Goal: Task Accomplishment & Management: Manage account settings

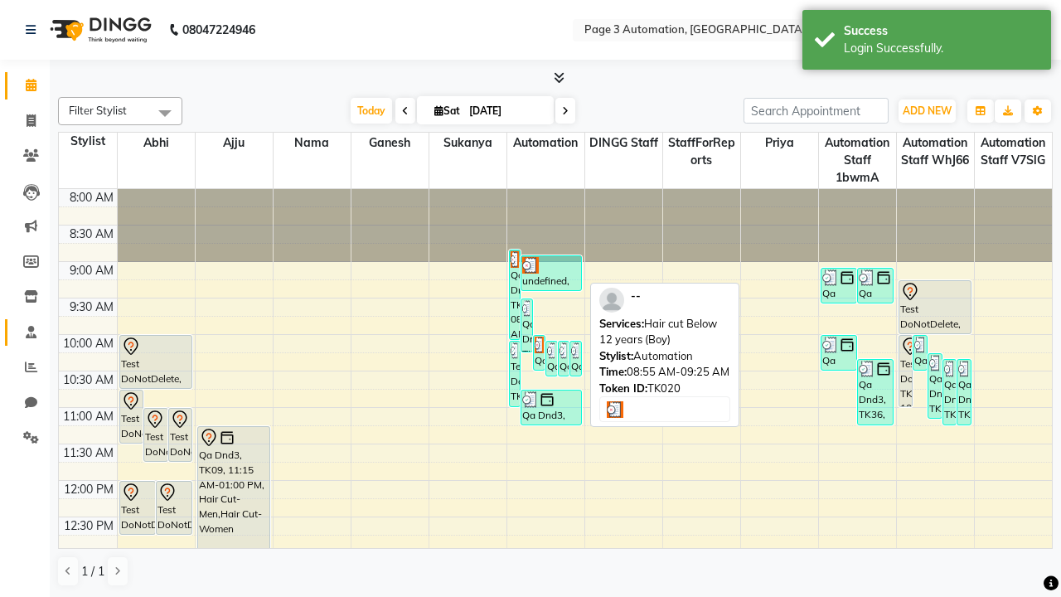
click at [25, 331] on span at bounding box center [31, 332] width 29 height 19
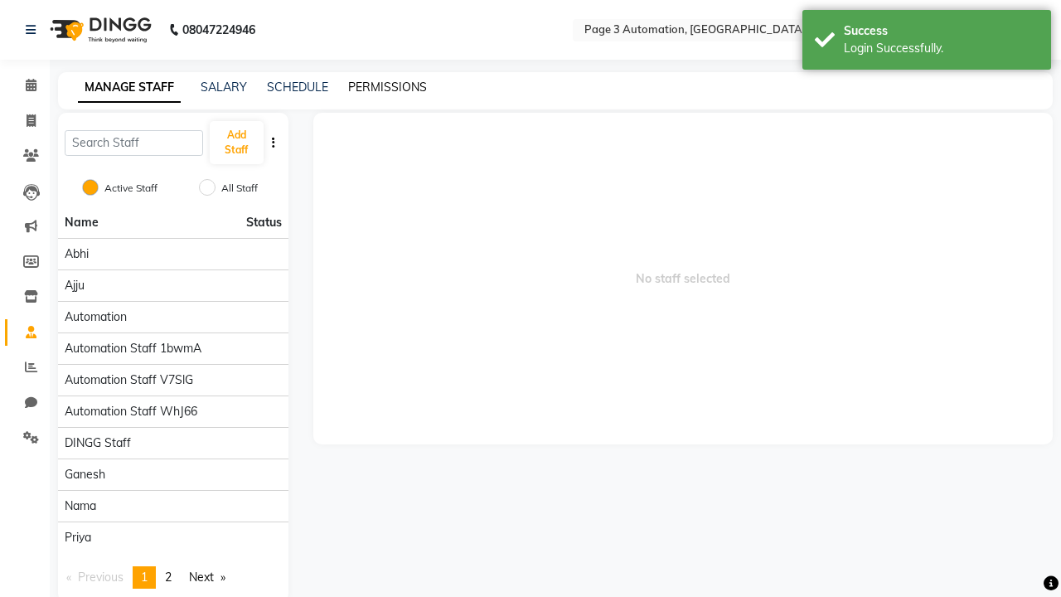
click at [387, 87] on link "PERMISSIONS" at bounding box center [387, 87] width 79 height 15
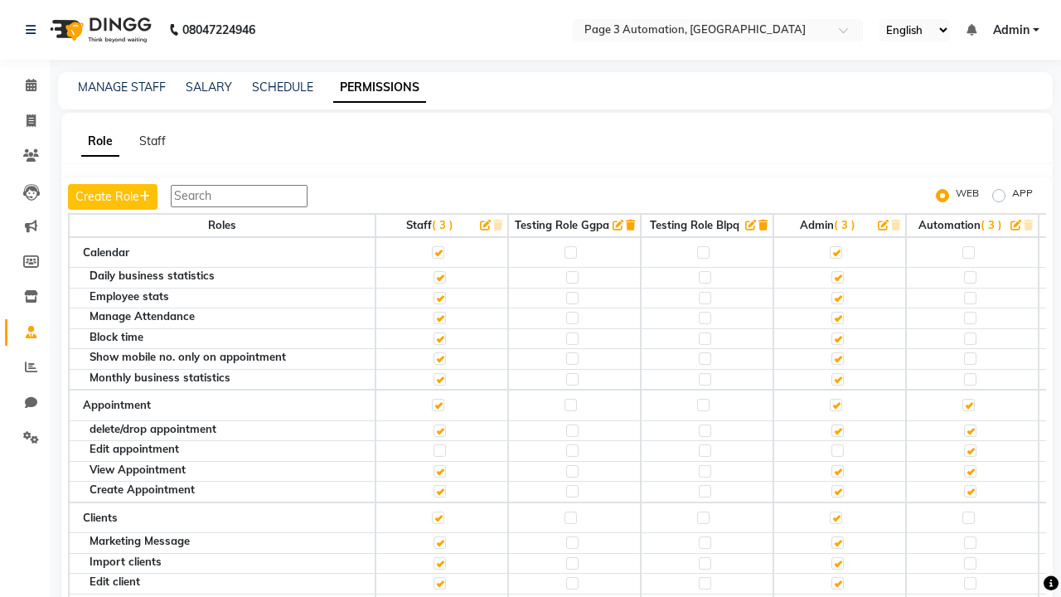
click at [968, 252] on label at bounding box center [968, 252] width 12 height 12
click at [968, 252] on input "checkbox" at bounding box center [967, 252] width 11 height 11
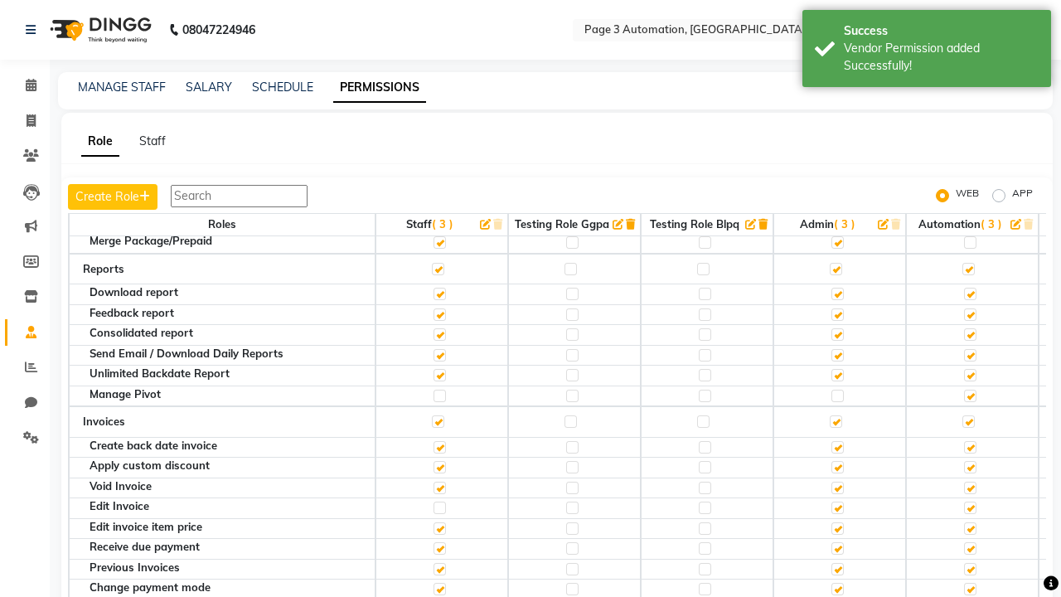
click at [968, 143] on label at bounding box center [968, 136] width 12 height 12
click at [968, 142] on input "checkbox" at bounding box center [967, 136] width 11 height 11
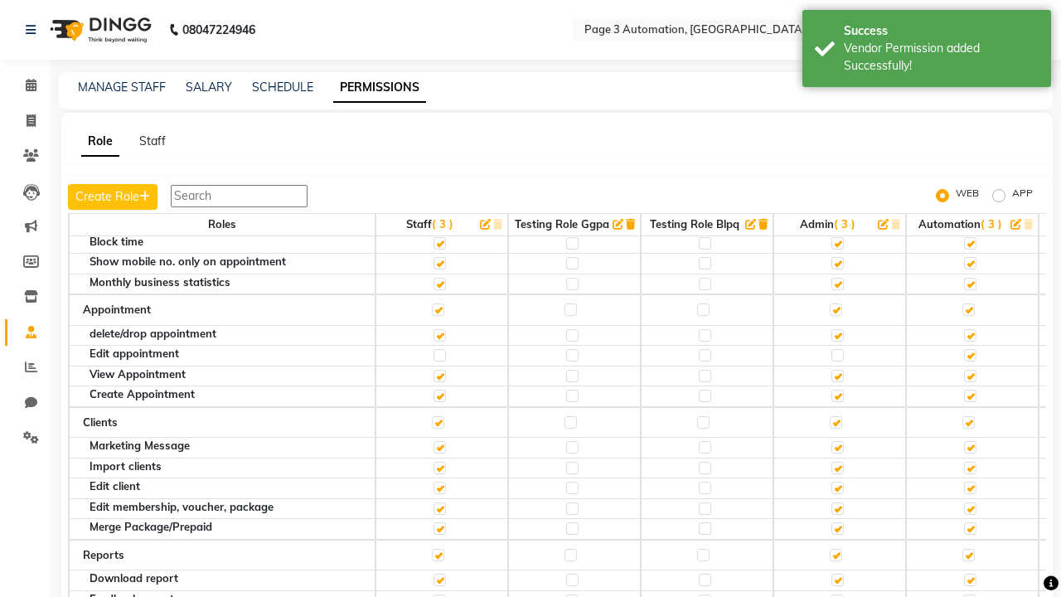
scroll to position [22, 0]
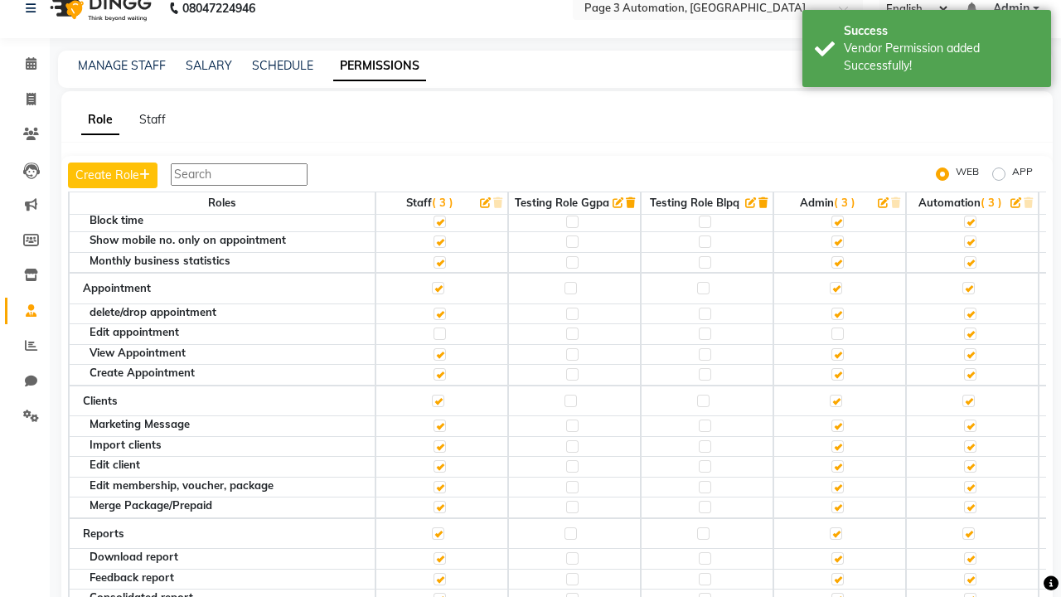
click at [1016, 8] on span "Admin" at bounding box center [1011, 8] width 36 height 17
click at [954, 92] on link "Sign out" at bounding box center [954, 93] width 152 height 26
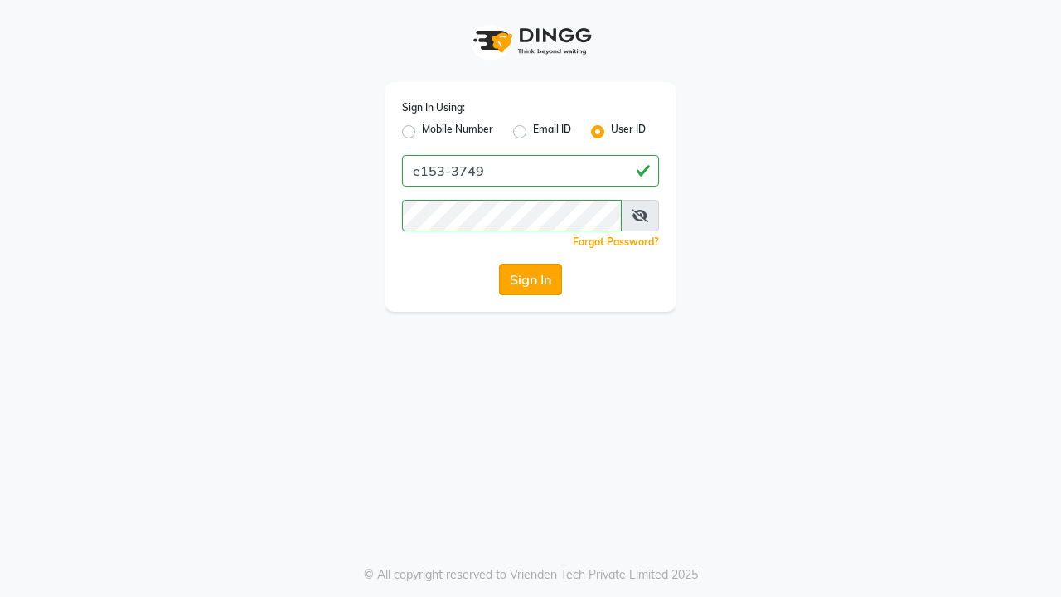
click at [530, 279] on button "Sign In" at bounding box center [530, 278] width 63 height 31
